Goal: Task Accomplishment & Management: Use online tool/utility

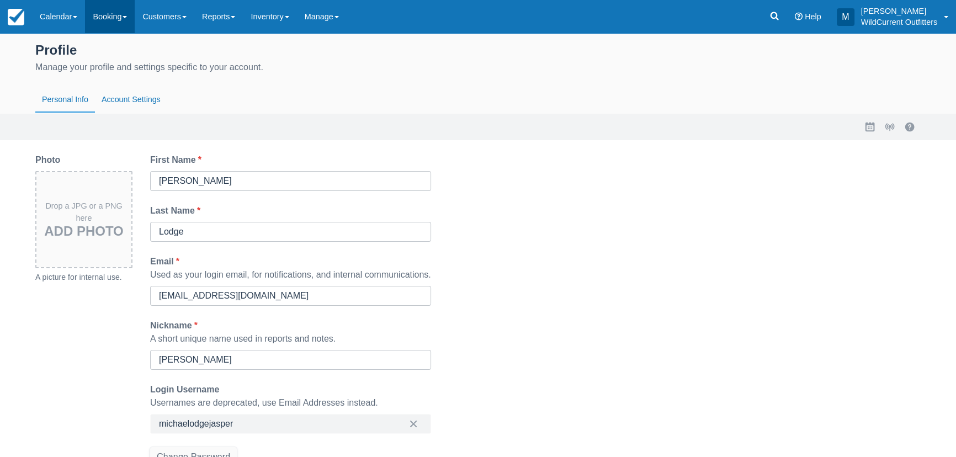
click at [97, 16] on link "Booking" at bounding box center [110, 16] width 50 height 33
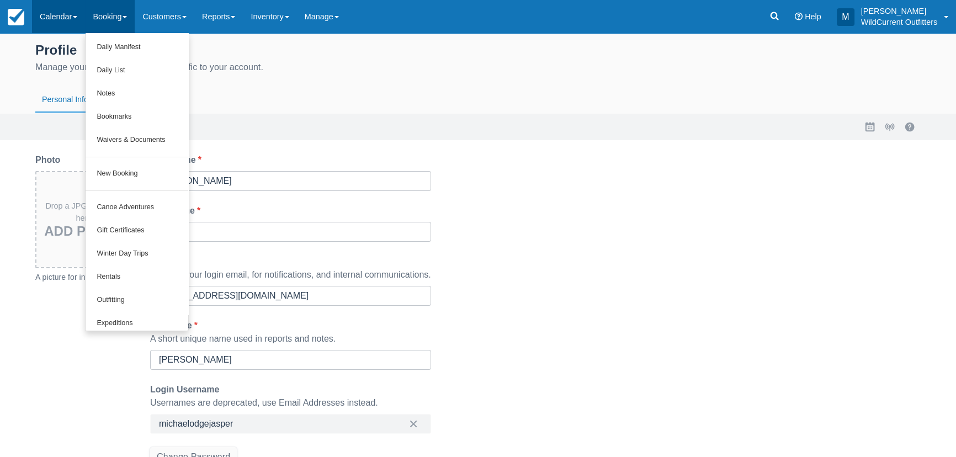
click at [65, 14] on link "Calendar" at bounding box center [58, 16] width 53 height 33
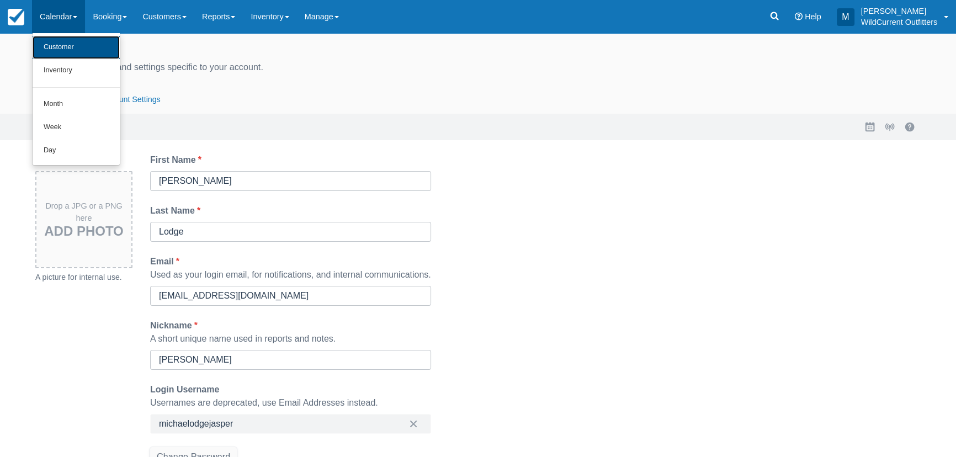
click at [63, 49] on link "Customer" at bounding box center [76, 47] width 87 height 23
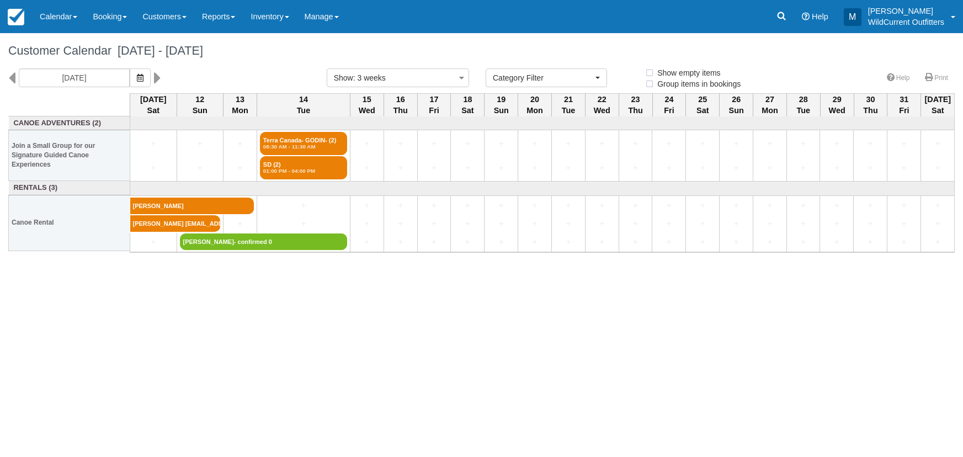
select select
